Goal: Use online tool/utility: Use online tool/utility

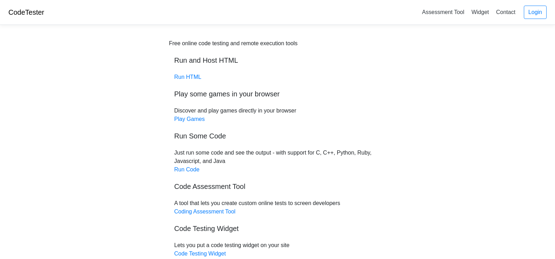
scroll to position [59, 0]
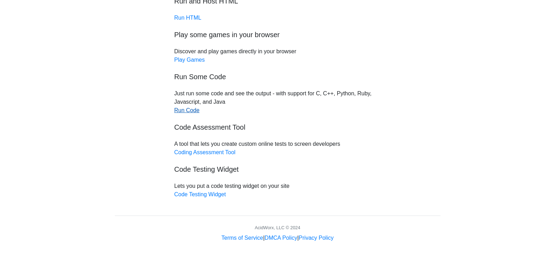
click at [184, 109] on link "Run Code" at bounding box center [186, 110] width 25 height 6
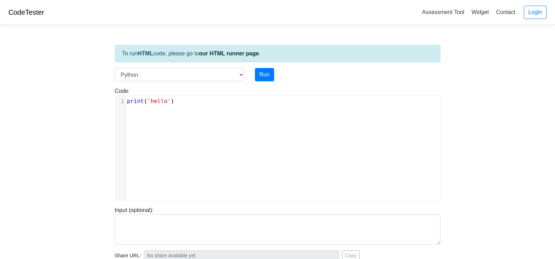
click at [207, 110] on div "xxxxxxxxxx 1 print ( 'hello' )" at bounding box center [282, 153] width 335 height 115
type textarea "print('hello')"
drag, startPoint x: 158, startPoint y: 96, endPoint x: 119, endPoint y: 93, distance: 38.2
click at [110, 93] on div "Code: print('hello') print('hello') x 1 print ( 'hello' )" at bounding box center [278, 143] width 336 height 113
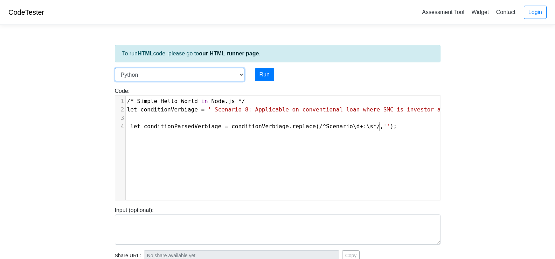
click at [228, 74] on select "C C++ Go Java Javascript Python Ruby" at bounding box center [180, 74] width 130 height 13
select select "javascript"
click at [115, 68] on select "C C++ Go Java Javascript Python Ruby" at bounding box center [180, 74] width 130 height 13
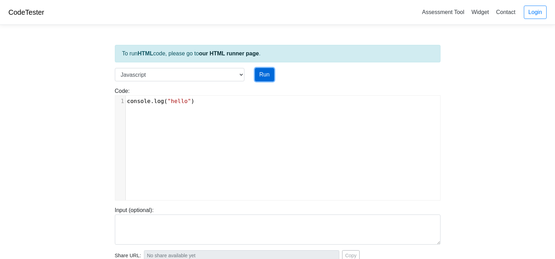
click at [267, 72] on button "Run" at bounding box center [264, 74] width 19 height 13
type textarea "console.log("hello")"
drag, startPoint x: 191, startPoint y: 101, endPoint x: 120, endPoint y: 100, distance: 70.7
click at [126, 100] on div "1 console . log ( "hello" )" at bounding box center [286, 101] width 320 height 8
type input "[URL][DOMAIN_NAME]"
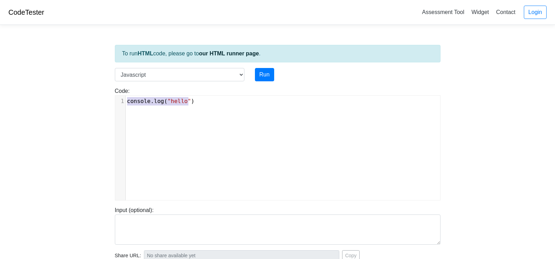
type textarea "Stdout: hello"
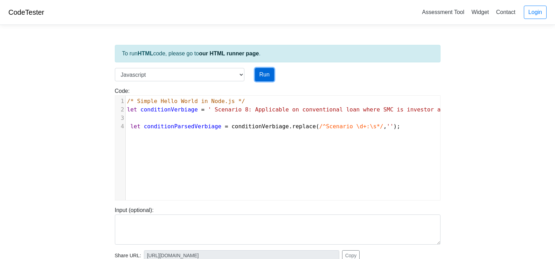
click at [266, 75] on button "Run" at bounding box center [264, 74] width 19 height 13
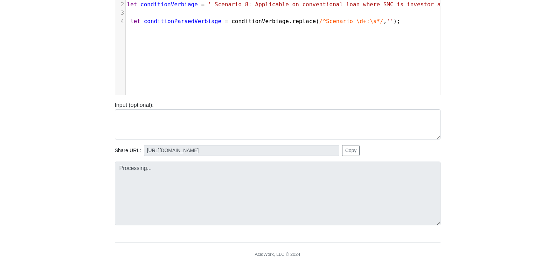
type input "[URL][DOMAIN_NAME]"
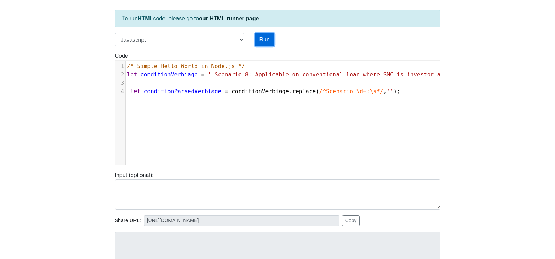
click at [265, 39] on button "Run" at bounding box center [264, 39] width 19 height 13
type input "[URL][DOMAIN_NAME]"
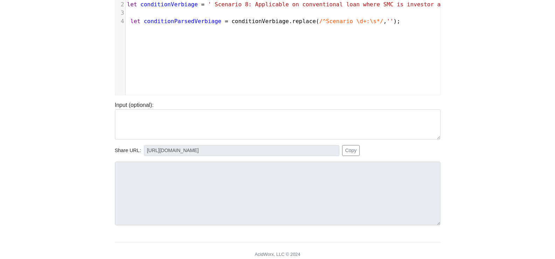
scroll to position [70, 0]
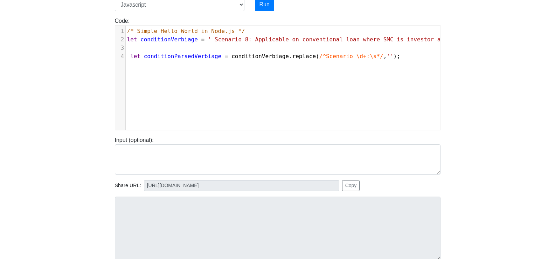
click at [130, 56] on span "let" at bounding box center [135, 56] width 10 height 7
click at [269, 72] on div "x 1 /* Simple Hello World in Node.js */ 2 let conditionVerbiage = ' Scenario 8:…" at bounding box center [282, 83] width 335 height 115
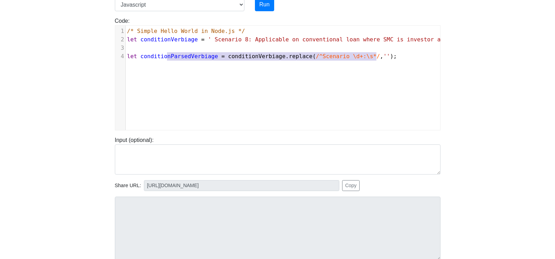
type textarea "let conditionParsedVerbiage = conditionVerbiage.replace(/^Scenario \d+:\s*/, ''…"
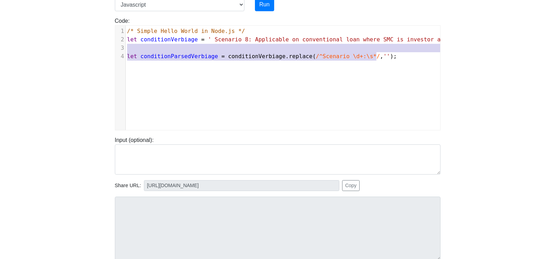
drag, startPoint x: 373, startPoint y: 55, endPoint x: 137, endPoint y: 42, distance: 235.7
type textarea "let conditionVerbiage = ' Scenario 8: Applicable on conventional loan where SMC…"
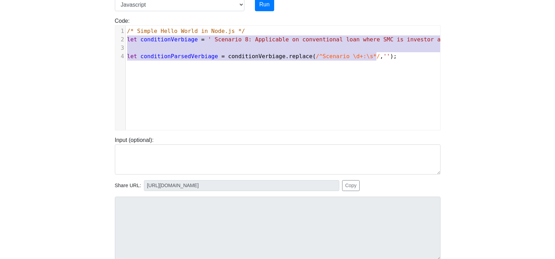
drag, startPoint x: 381, startPoint y: 57, endPoint x: 127, endPoint y: 41, distance: 254.1
click at [187, 78] on div "x 1 /* Simple Hello World in Node.js */ 2 let conditionVerbiage = ' Scenario 8:…" at bounding box center [282, 83] width 335 height 115
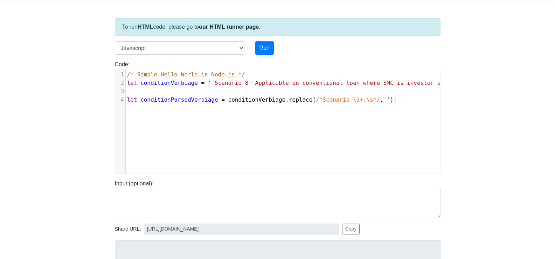
scroll to position [0, 0]
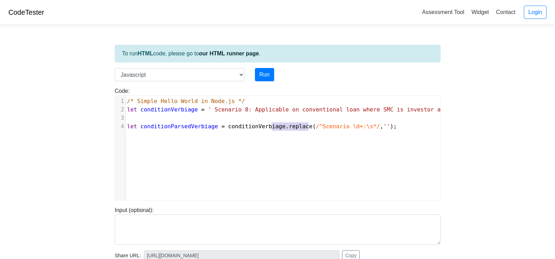
drag, startPoint x: 271, startPoint y: 128, endPoint x: 341, endPoint y: 127, distance: 70.0
click at [339, 127] on span "let conditionParsedVerbiage = conditionVerbiage . replace ( /^Scenario \d+:\s*/…" at bounding box center [262, 126] width 270 height 7
type textarea ".replace(/^Scenario \d"
click at [341, 127] on span "/^Scenario \d+:\s*/" at bounding box center [348, 126] width 64 height 7
type textarea "Scenario \d+:\s*/,"
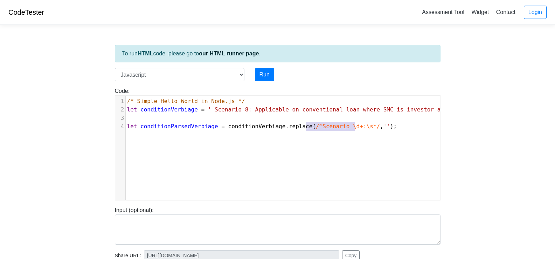
drag, startPoint x: 304, startPoint y: 128, endPoint x: 362, endPoint y: 127, distance: 57.4
click at [362, 127] on span "let conditionParsedVerbiage = conditionVerbiage . replace ( /^Scenario \d+:\s*/…" at bounding box center [262, 126] width 270 height 7
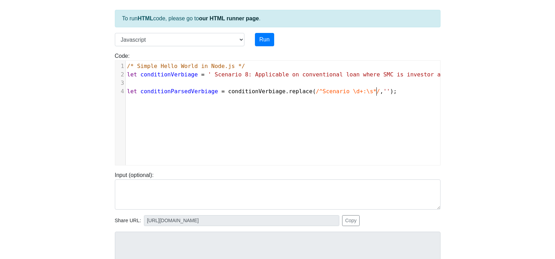
drag, startPoint x: 370, startPoint y: 108, endPoint x: 373, endPoint y: 99, distance: 9.2
click at [370, 108] on div "x 1 /* Simple Hello World in Node.js */ 2 let conditionVerbiage = ' Scenario 8:…" at bounding box center [282, 118] width 335 height 115
type textarea "(/^Scenario \d+:\s*/, '')"
drag, startPoint x: 373, startPoint y: 90, endPoint x: 297, endPoint y: 90, distance: 76.0
click at [297, 90] on span "let conditionParsedVerbiage = conditionVerbiage . replace ( /^Scenario \d+:\s*/…" at bounding box center [262, 91] width 270 height 7
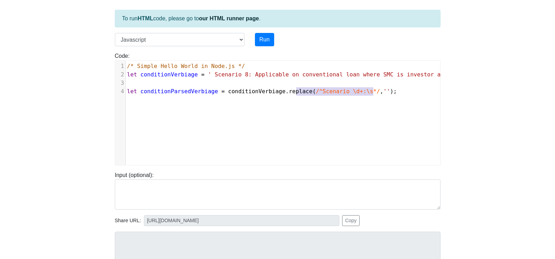
paste textarea
click at [286, 125] on div "x 1 /* Simple Hello World in Node.js */ 2 let conditionVerbiage = ' Scenario 8:…" at bounding box center [282, 118] width 335 height 115
click at [267, 37] on button "Run" at bounding box center [264, 39] width 19 height 13
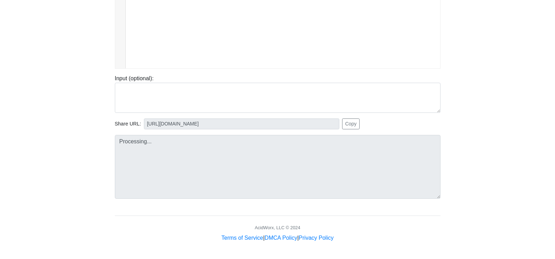
type input "[URL][DOMAIN_NAME]"
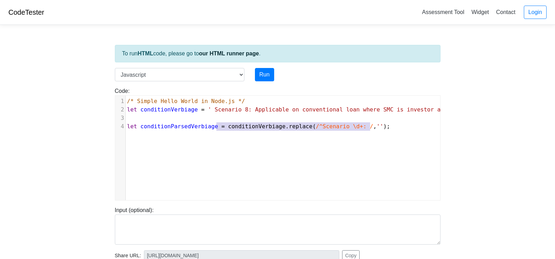
type textarea "conditionVerbiage.replace(/^Scenario \d+: /, '');"
drag, startPoint x: 373, startPoint y: 125, endPoint x: 220, endPoint y: 127, distance: 153.7
paste textarea
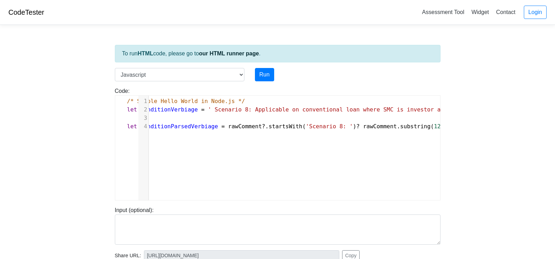
scroll to position [0, 23]
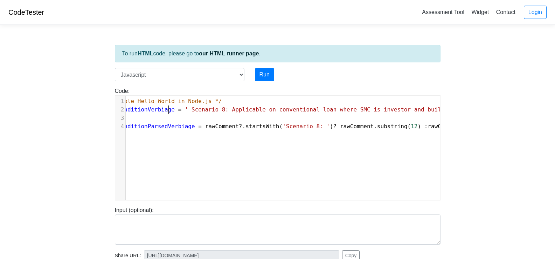
click at [168, 107] on span "conditionVerbiage" at bounding box center [145, 109] width 57 height 7
type textarea "conditionVerbiage"
click at [168, 107] on span "conditionVerbiage" at bounding box center [145, 109] width 57 height 7
click at [217, 127] on span "rawComment" at bounding box center [222, 126] width 34 height 7
type textarea "rawComment"
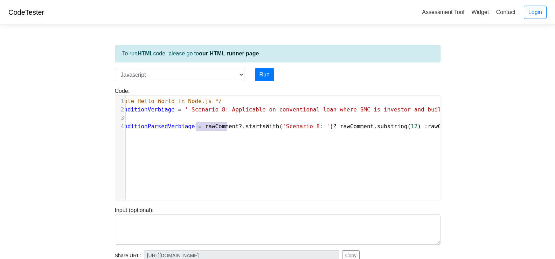
click at [217, 127] on span "rawComment" at bounding box center [222, 126] width 34 height 7
paste textarea
click at [363, 127] on span "rawComment" at bounding box center [380, 126] width 34 height 7
type textarea "rawComment"
click at [363, 127] on span "rawComment" at bounding box center [380, 126] width 34 height 7
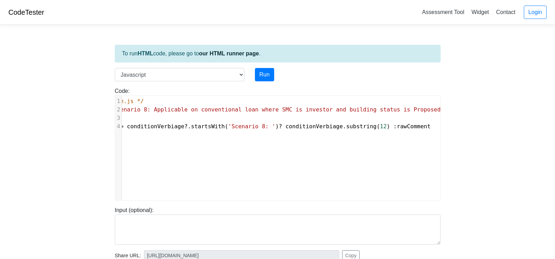
scroll to position [0, 97]
click at [401, 124] on span "rawComment" at bounding box center [418, 126] width 34 height 7
type textarea "rawComment"
click at [401, 124] on span "rawComment" at bounding box center [418, 126] width 34 height 7
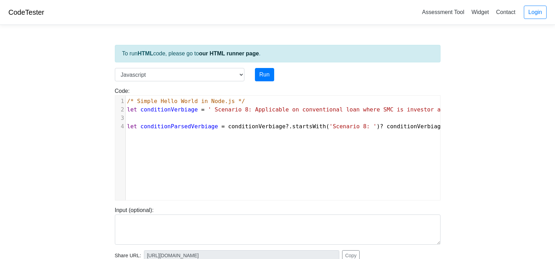
scroll to position [70, 0]
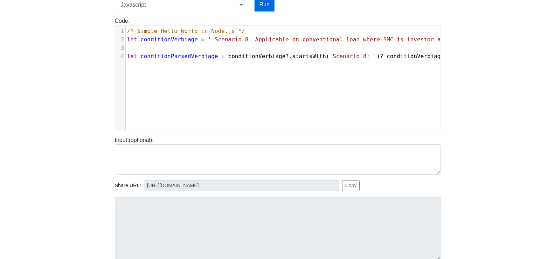
click at [268, 6] on button "Run" at bounding box center [264, 4] width 19 height 13
type input "[URL][DOMAIN_NAME]"
type textarea "Submission status: Runtime Error (NZEC) Stderr: /box/script.js:4 let conditionP…"
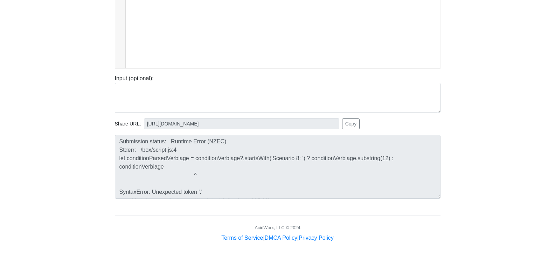
scroll to position [62, 0]
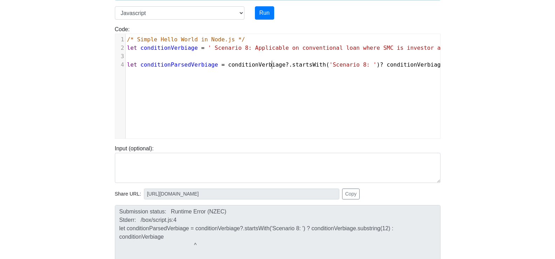
click at [285, 63] on span "?" at bounding box center [287, 64] width 4 height 7
click at [285, 65] on span "?" at bounding box center [287, 64] width 4 height 7
click at [306, 90] on div "x 1 /* Simple Hello World in Node.js */ 2 let conditionVerbiage = ' Scenario 8:…" at bounding box center [282, 91] width 335 height 115
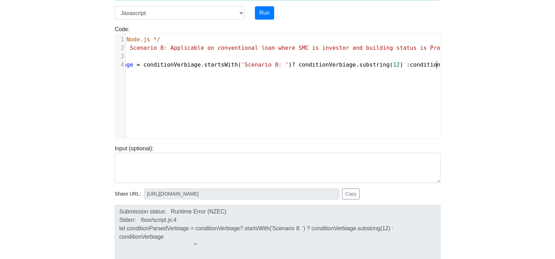
scroll to position [0, 0]
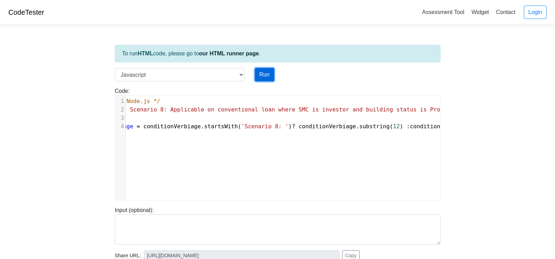
click at [262, 79] on button "Run" at bounding box center [264, 74] width 19 height 13
type input "[URL][DOMAIN_NAME]"
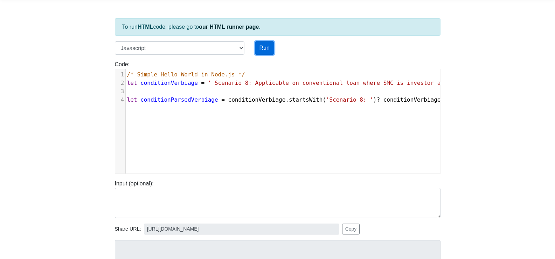
click at [265, 48] on button "Run" at bounding box center [264, 47] width 19 height 13
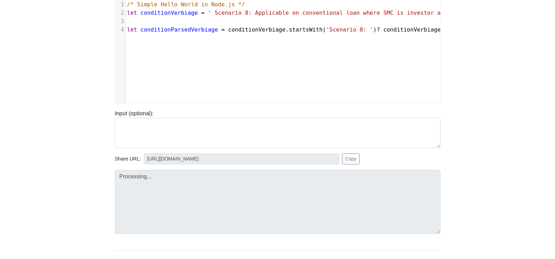
type input "[URL][DOMAIN_NAME]"
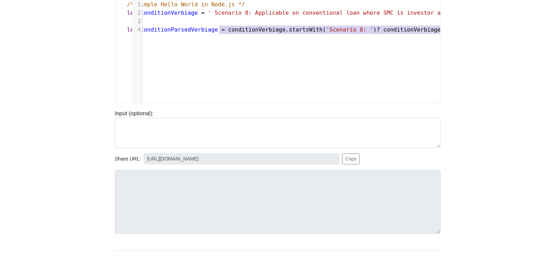
type textarea "conditionVerbiage.startsWith('Scenario 8: ') ? conditionVerbiage.substring(12) …"
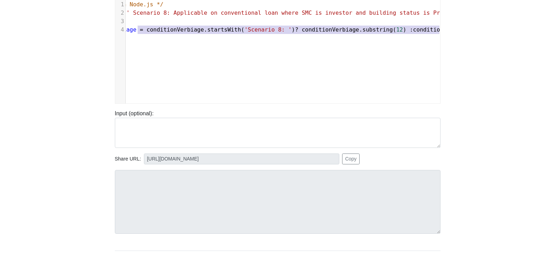
drag, startPoint x: 219, startPoint y: 29, endPoint x: 520, endPoint y: 30, distance: 300.8
click at [520, 30] on body "CodeTester Assessment Tool Widget Contact Login To run HTML code, please go to …" at bounding box center [277, 90] width 555 height 374
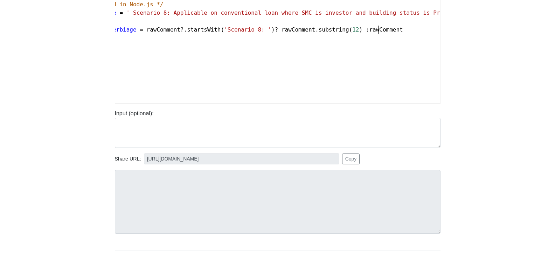
scroll to position [0, 0]
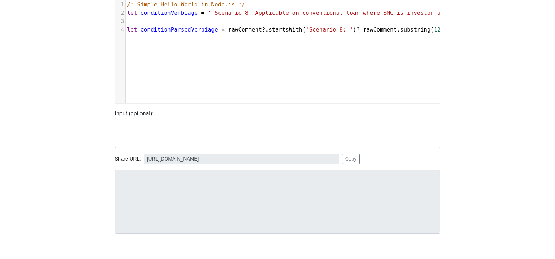
click at [229, 29] on span "rawComment" at bounding box center [245, 29] width 34 height 7
type textarea "rawComment"
click at [229, 29] on span "rawComment" at bounding box center [245, 29] width 34 height 7
click at [154, 13] on span "conditionVerbiage" at bounding box center [168, 12] width 57 height 7
type textarea "conditionVerbiage"
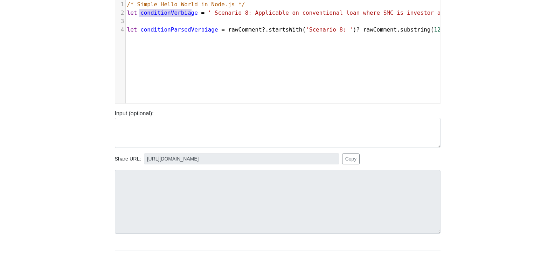
click at [154, 13] on span "conditionVerbiage" at bounding box center [168, 12] width 57 height 7
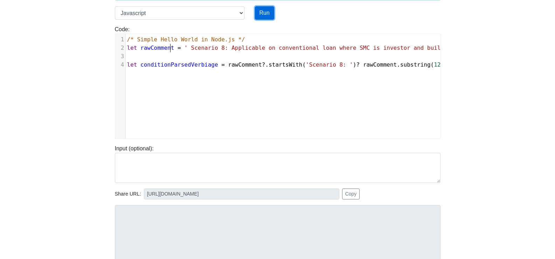
click at [263, 13] on button "Run" at bounding box center [264, 12] width 19 height 13
type input "[URL][DOMAIN_NAME]"
type textarea "Submission status: Runtime Error (NZEC) Stderr: /box/script.js:4 let conditionP…"
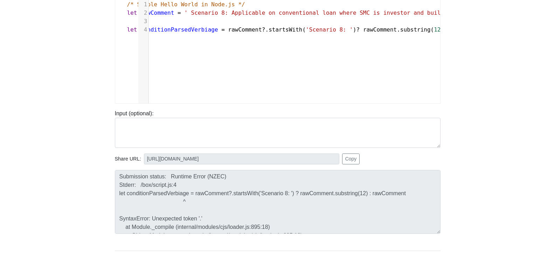
scroll to position [0, 23]
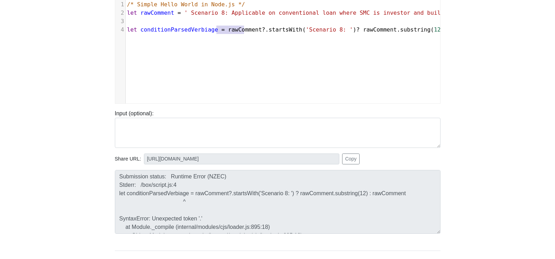
type textarea "rawComment?.startsWith('Scenario 8: ') ? rawComment.substring(12) : rawComment"
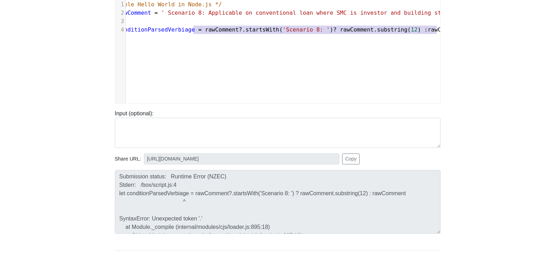
drag, startPoint x: 217, startPoint y: 28, endPoint x: 326, endPoint y: 54, distance: 111.9
click at [525, 34] on body "CodeTester Assessment Tool Widget Contact Login To run HTML code, please go to …" at bounding box center [277, 90] width 555 height 374
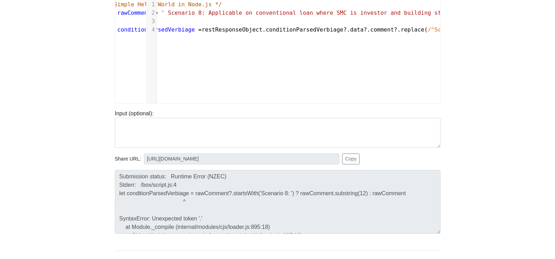
scroll to position [0, 54]
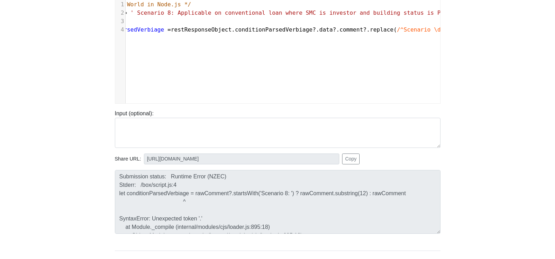
drag, startPoint x: 205, startPoint y: 96, endPoint x: 200, endPoint y: 98, distance: 5.0
click at [200, 98] on div "rawComment?.startsWith('Scenario 8: ') ? rawComment.substring(12) : rawComment …" at bounding box center [278, 51] width 326 height 105
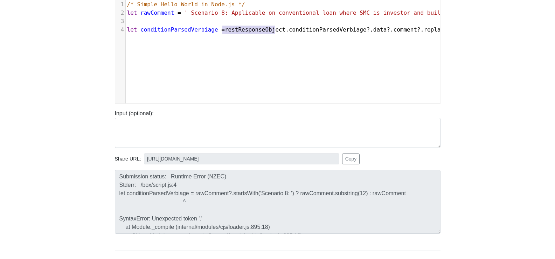
type textarea "estResponseObject."
drag, startPoint x: 274, startPoint y: 29, endPoint x: 218, endPoint y: 30, distance: 55.3
click at [218, 30] on span "let conditionParsedVerbiage = restResponseObject . conditionParsedVerbiage ? . …" at bounding box center [324, 29] width 395 height 7
click at [146, 13] on span "rawComment" at bounding box center [157, 12] width 34 height 7
type textarea "rawComment"
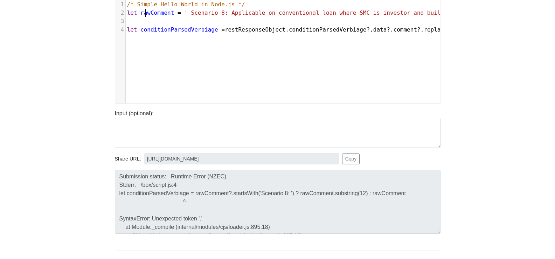
click at [146, 13] on span "rawComment" at bounding box center [157, 12] width 34 height 7
type textarea "restResponseObject.conditionParsedVerbiage?.data?.comment?"
drag, startPoint x: 395, startPoint y: 29, endPoint x: 216, endPoint y: 30, distance: 179.3
click at [216, 30] on span "let conditionParsedVerbiage = restResponseObject . conditionParsedVerbiage ? . …" at bounding box center [324, 29] width 395 height 7
click at [159, 74] on div "x 1 /* Simple Hello World in Node.js */ 2 let rawComment = ' Scenario 8: Applic…" at bounding box center [282, 56] width 335 height 115
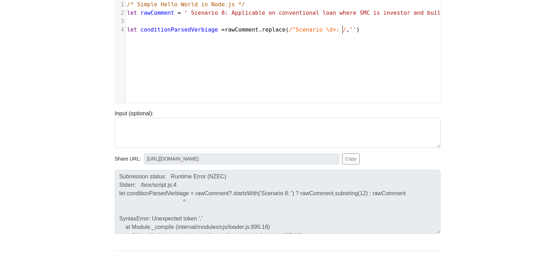
type textarea "console.log(condition"
click at [172, 29] on span "conditionParsedVerbiage" at bounding box center [179, 29] width 78 height 7
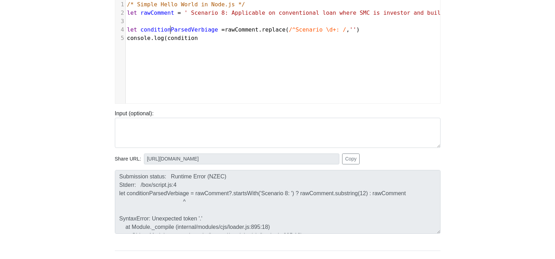
type textarea "conditionParsedVerbiage"
click at [172, 29] on span "conditionParsedVerbiage" at bounding box center [179, 29] width 78 height 7
click at [179, 36] on span "condition" at bounding box center [182, 38] width 30 height 7
paste textarea ")"
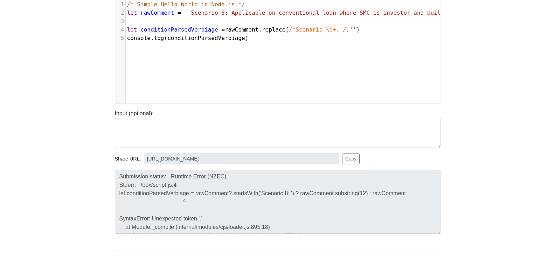
scroll to position [3, 3]
click at [186, 56] on div "x 1 /* Simple Hello World in Node.js */ 2 let rawComment = ' Scenario 8: Applic…" at bounding box center [282, 56] width 335 height 115
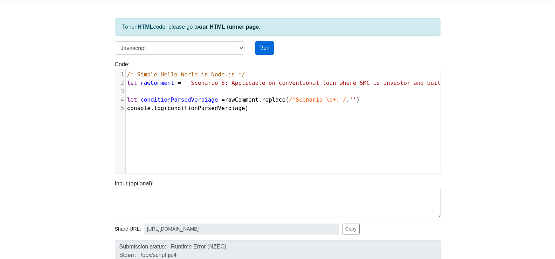
type textarea ")"
click at [265, 49] on button "Run" at bounding box center [264, 47] width 19 height 13
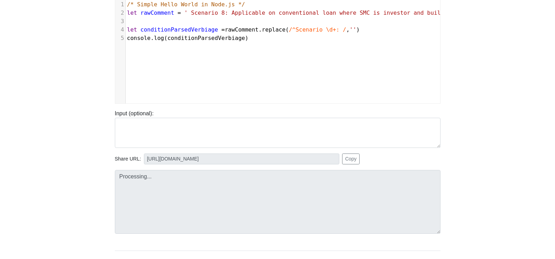
type input "[URL][DOMAIN_NAME]"
type textarea "Stdout: Scenario 8: Applicable on conventional loan where SMC is investor and b…"
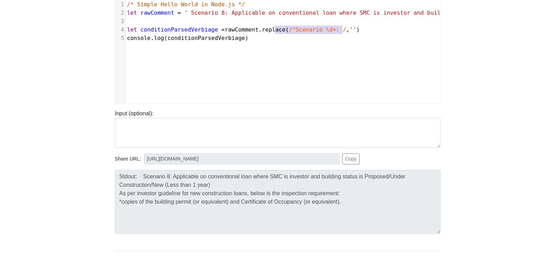
type textarea "(/^Scenario \d+: /, '')"
drag, startPoint x: 342, startPoint y: 29, endPoint x: 273, endPoint y: 29, distance: 69.7
paste textarea
type textarea ".replace"
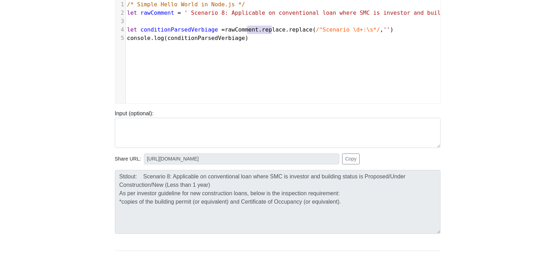
drag, startPoint x: 271, startPoint y: 28, endPoint x: 248, endPoint y: 30, distance: 23.9
click at [248, 30] on span "let conditionParsedVerbiage = rawComment . replace . replace ( /^Scenario \d+:\…" at bounding box center [260, 29] width 266 height 7
click at [258, 50] on div "x 1 /* Simple Hello World in Node.js */ 2 let rawComment = ' Scenario 8: Applic…" at bounding box center [282, 56] width 335 height 115
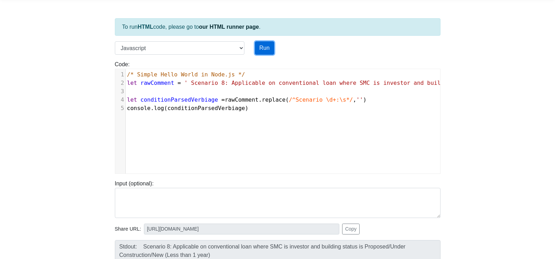
click at [257, 47] on button "Run" at bounding box center [264, 47] width 19 height 13
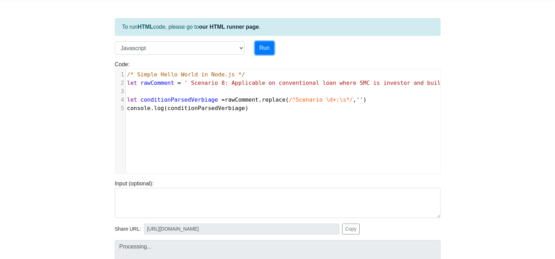
type input "[URL][DOMAIN_NAME]"
type textarea "Stdout: Scenario 8: Applicable on conventional loan where SMC is investor and b…"
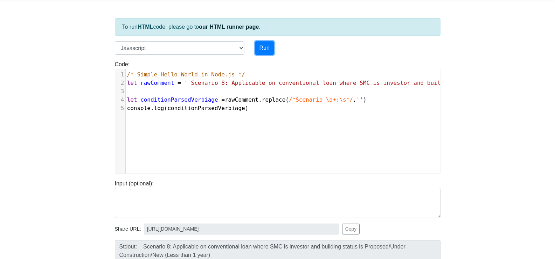
scroll to position [62, 0]
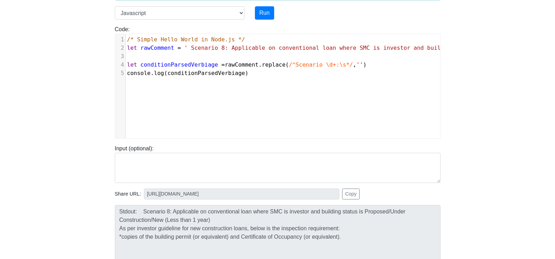
click at [231, 63] on span "rawComment" at bounding box center [242, 64] width 34 height 7
type textarea "rawComment"
click at [231, 63] on span "rawComment" at bounding box center [242, 64] width 34 height 7
click at [262, 68] on span "replace" at bounding box center [273, 64] width 23 height 7
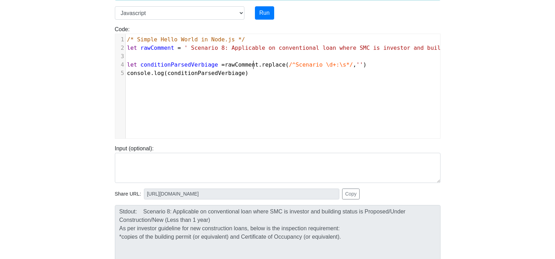
type textarea "replace"
click at [262, 68] on span "replace" at bounding box center [273, 64] width 23 height 7
type textarea "/^Scenario \d+:\s*/, ''"
drag, startPoint x: 275, startPoint y: 64, endPoint x: 346, endPoint y: 64, distance: 71.1
click at [346, 64] on span "let conditionParsedVerbiage = rawComment . replace ( /^Scenario \d+:\s*/ , '' )" at bounding box center [247, 64] width 240 height 7
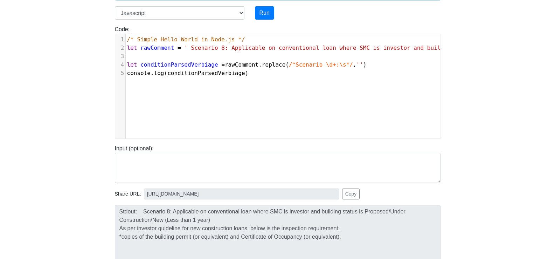
click at [321, 95] on div "x 1 /* Simple Hello World in Node.js */ 2 let rawComment = ' Scenario 8: Applic…" at bounding box center [282, 91] width 335 height 115
click at [309, 65] on span "/^Scenario \d+:\s*/" at bounding box center [321, 64] width 64 height 7
type textarea "\"
click at [273, 92] on div "x 1 /* Simple Hello World in Node.js */ 2 let rawComment = ' Scenario 8: Applic…" at bounding box center [282, 91] width 335 height 115
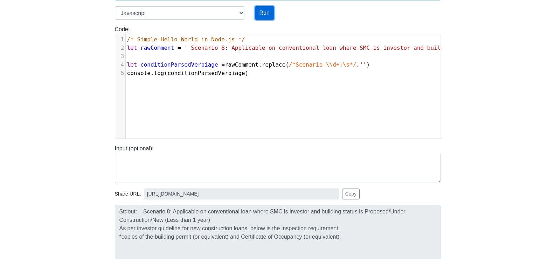
click at [269, 14] on button "Run" at bounding box center [264, 12] width 19 height 13
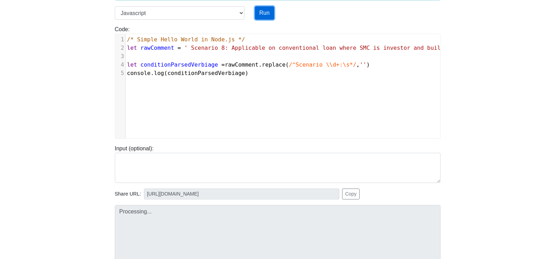
type input "[URL][DOMAIN_NAME]"
type textarea "Stdout: Scenario 8: Applicable on conventional loan where SMC is investor and b…"
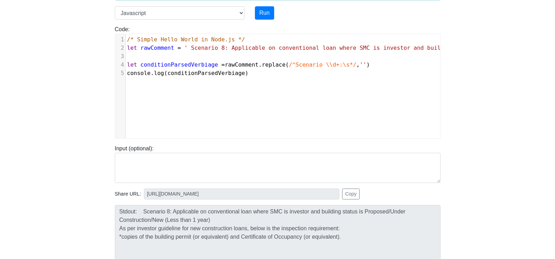
scroll to position [3, 0]
type textarea "/^Scenario \\d+:\s*/, ''"
drag, startPoint x: 276, startPoint y: 63, endPoint x: 350, endPoint y: 66, distance: 74.6
click at [350, 66] on span "let conditionParsedVerbiage = rawComment . replace ( /^Scenario \\d+:\s*/ , '' )" at bounding box center [248, 64] width 243 height 7
type textarea "rawComment.replace(/^Scenario \\d+:\s*/, '')"
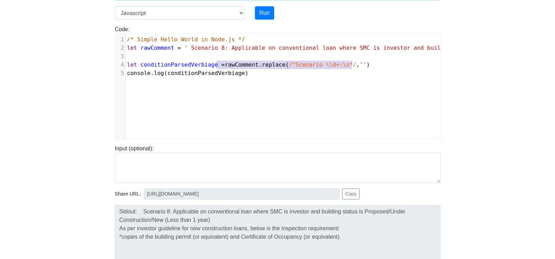
drag, startPoint x: 216, startPoint y: 65, endPoint x: 355, endPoint y: 66, distance: 139.4
click at [289, 64] on span "/^Scenario \\d+:\s*/" at bounding box center [323, 64] width 68 height 7
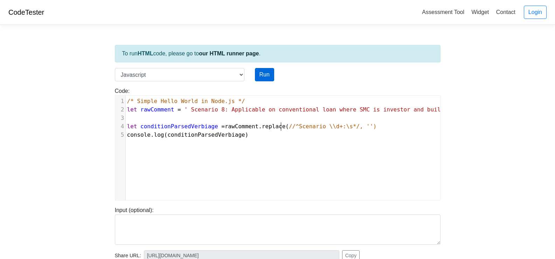
type textarea "/"
click at [261, 71] on button "Run" at bounding box center [264, 74] width 19 height 13
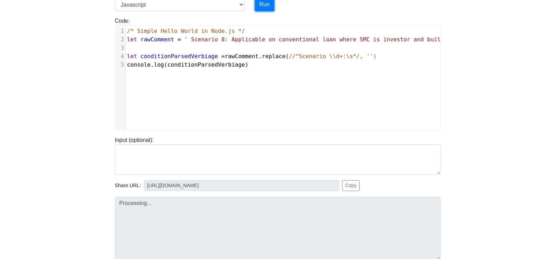
scroll to position [105, 0]
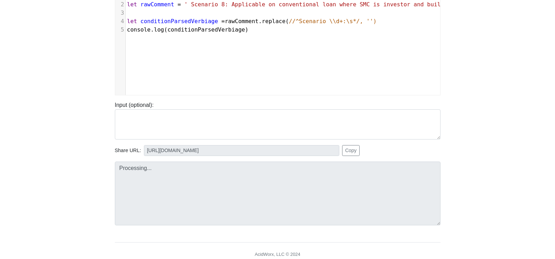
type input "[URL][DOMAIN_NAME]"
type textarea "Submission status: Runtime Error (NZEC) Stderr: /box/script.js:5 console.log(co…"
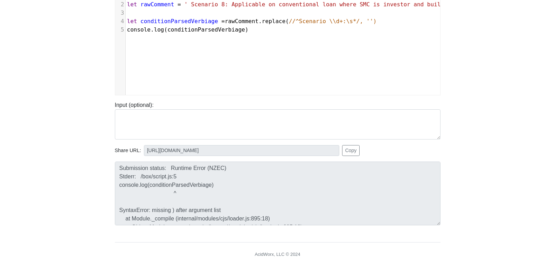
scroll to position [0, 0]
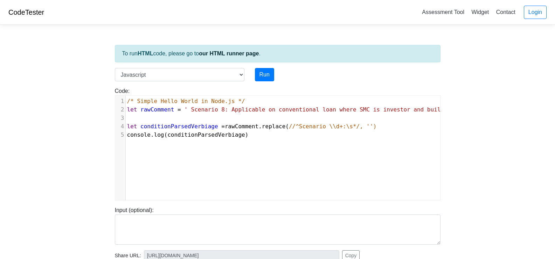
click at [289, 126] on span "//^Scenario \\d+:\s*/, '')" at bounding box center [333, 126] width 88 height 7
type textarea "e(/^Scenario \\d+:\s*/, '')"
drag, startPoint x: 365, startPoint y: 127, endPoint x: 267, endPoint y: 128, distance: 97.7
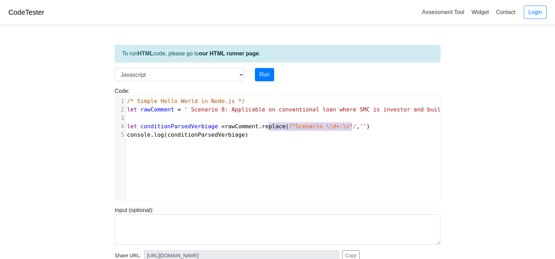
type textarea "replace(/^Scenario \\d+:\s*/, '')"
drag, startPoint x: 345, startPoint y: 127, endPoint x: 250, endPoint y: 127, distance: 94.9
paste textarea
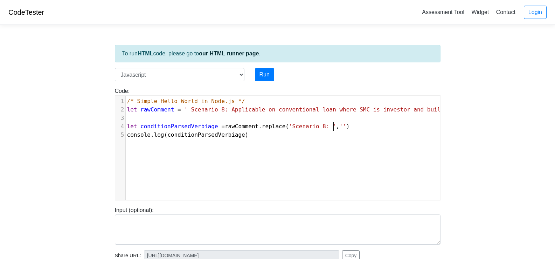
click at [273, 153] on div "x 1 /* Simple Hello World in Node.js */ 2 let rawComment = ' Scenario 8: Applic…" at bounding box center [282, 153] width 335 height 115
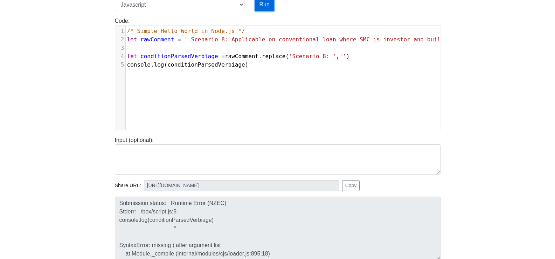
click at [264, 8] on button "Run" at bounding box center [264, 4] width 19 height 13
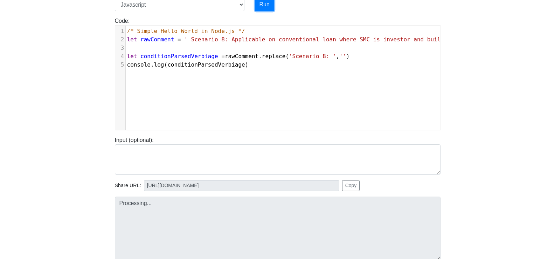
type input "[URL][DOMAIN_NAME]"
type textarea "Stdout: Applicable on conventional loan where SMC is investor and building stat…"
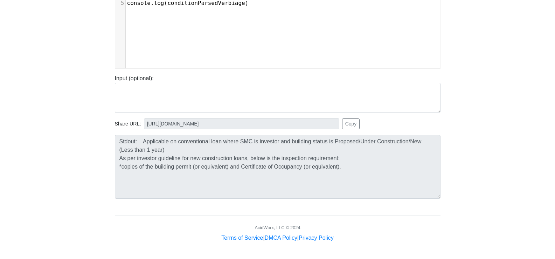
scroll to position [0, 0]
